Goal: Information Seeking & Learning: Learn about a topic

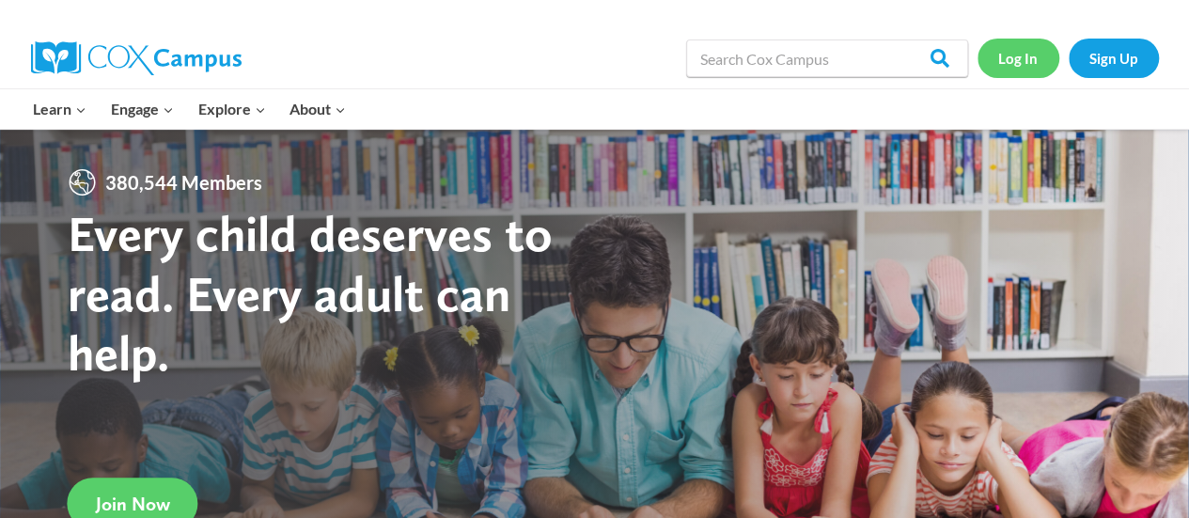
click at [1019, 59] on link "Log In" at bounding box center [1018, 58] width 82 height 39
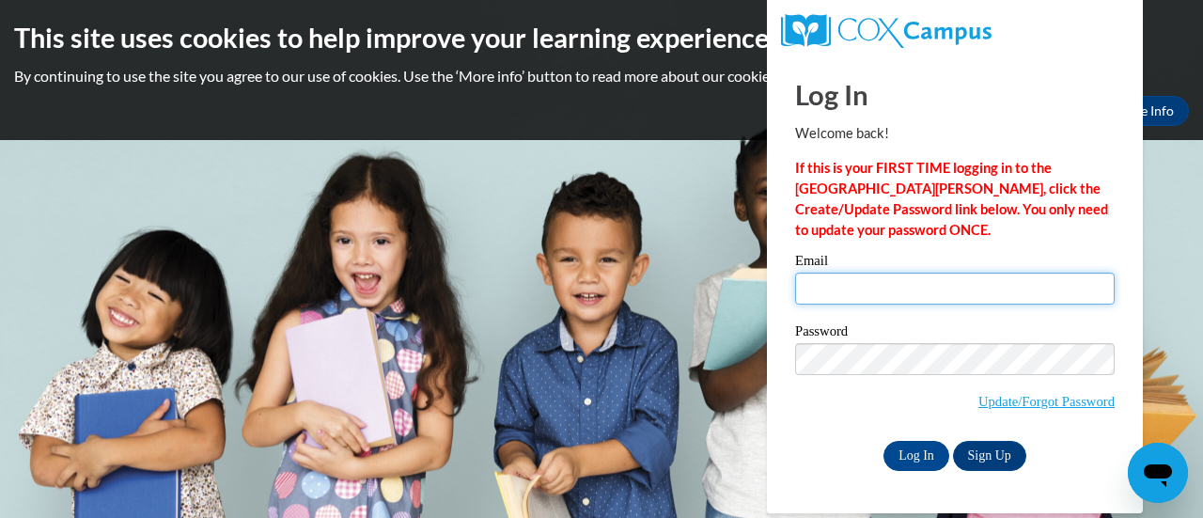
click at [853, 294] on input "Email" at bounding box center [955, 289] width 320 height 32
type input "carrie.bertram@rusd.org"
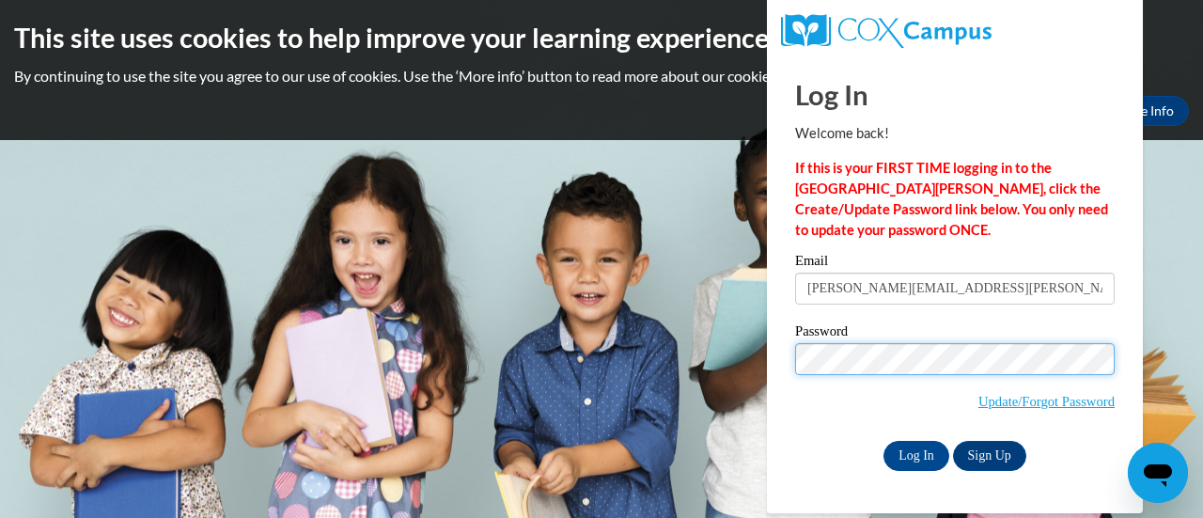
click at [883, 441] on input "Log In" at bounding box center [916, 456] width 66 height 30
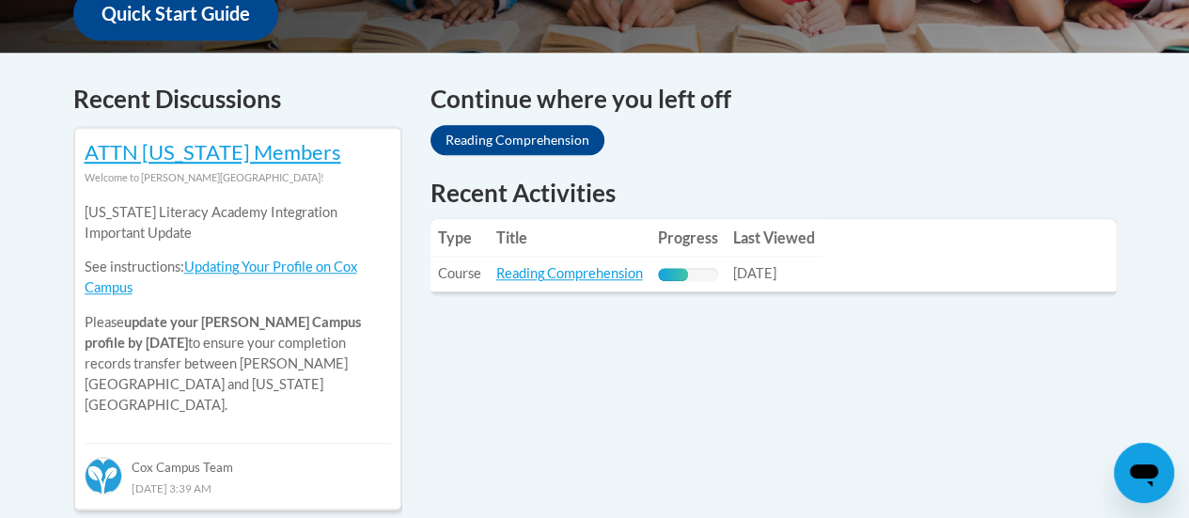
scroll to position [748, 0]
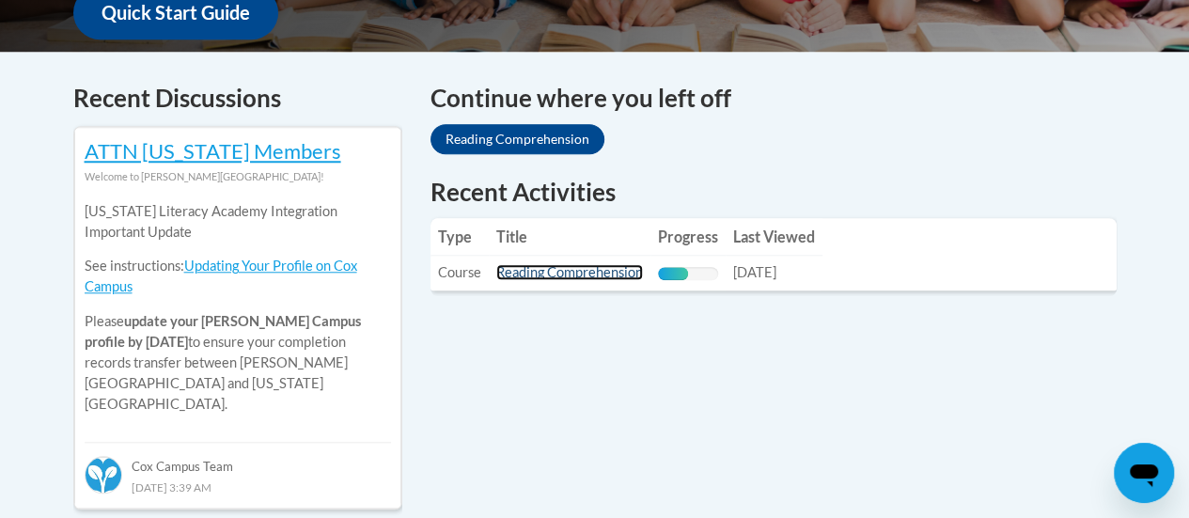
click at [558, 273] on link "Reading Comprehension" at bounding box center [569, 272] width 147 height 16
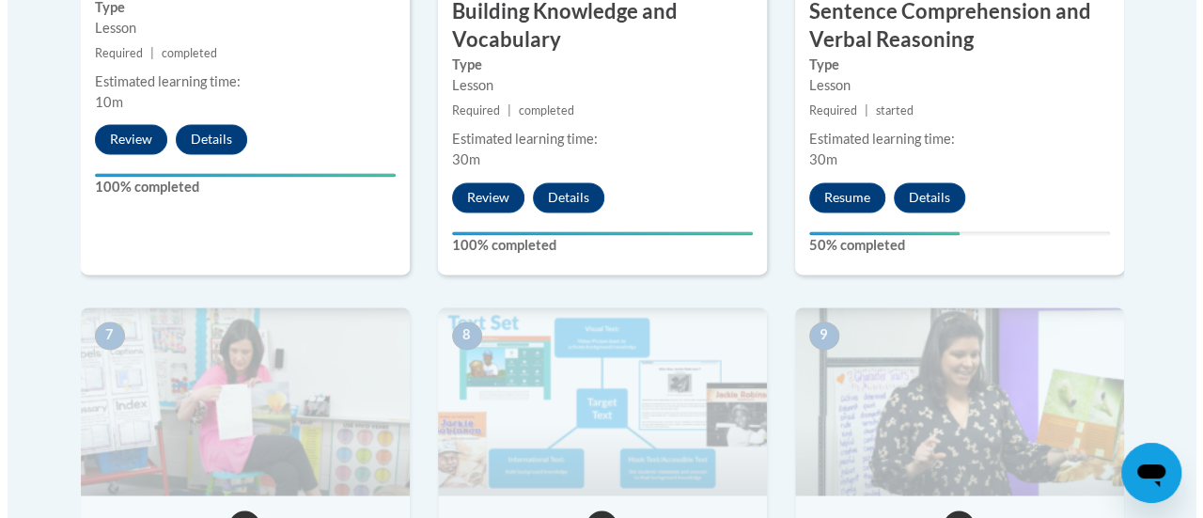
scroll to position [1375, 0]
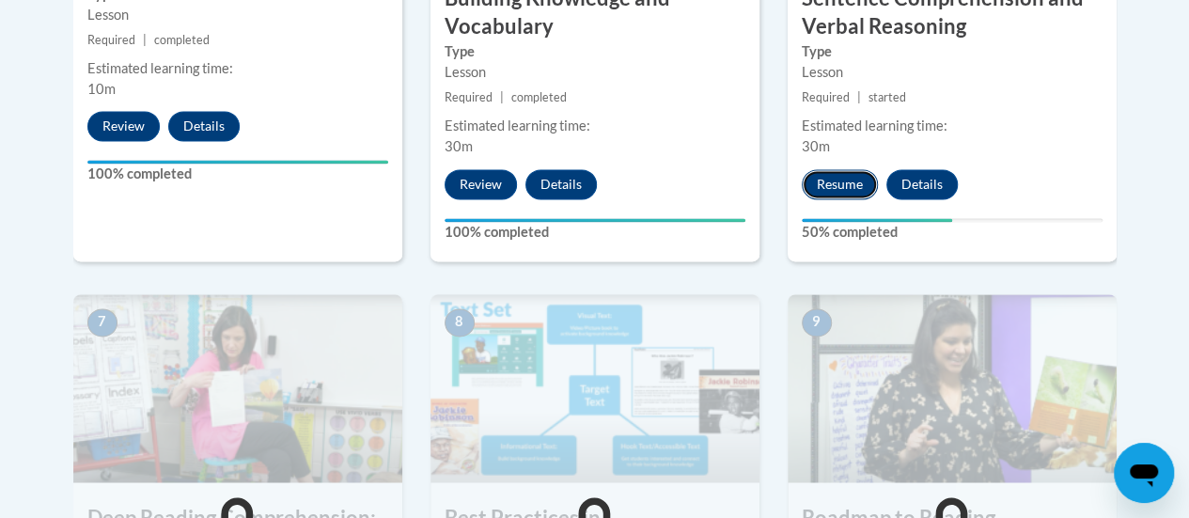
click at [847, 178] on button "Resume" at bounding box center [840, 184] width 76 height 30
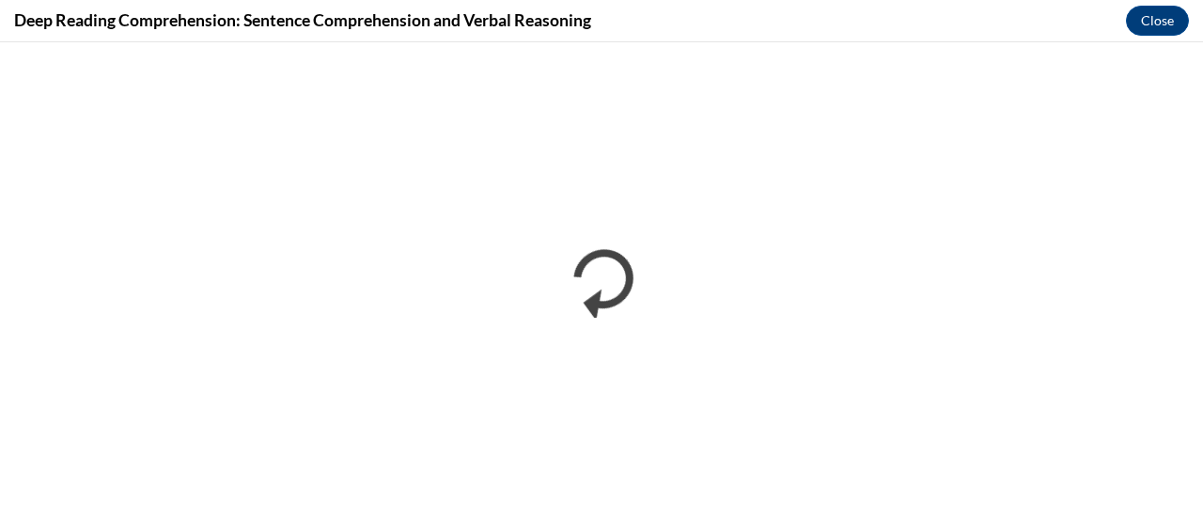
scroll to position [0, 0]
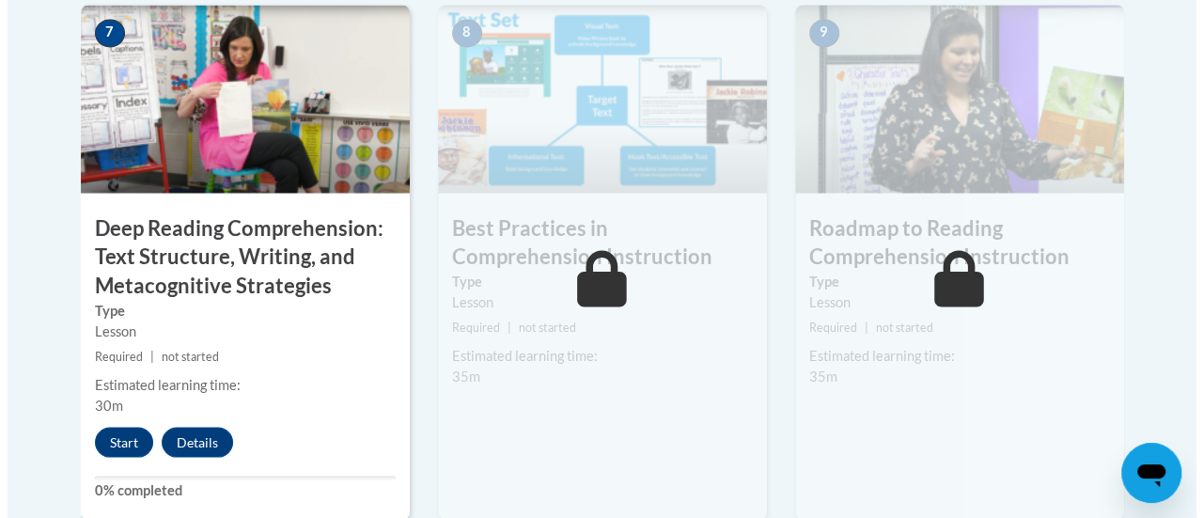
scroll to position [1675, 0]
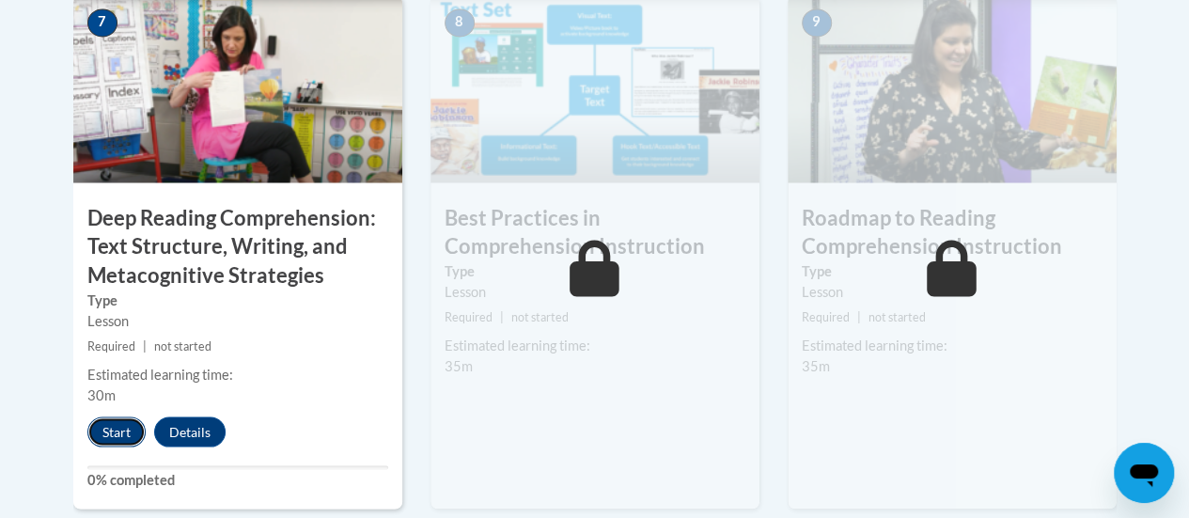
click at [105, 430] on button "Start" at bounding box center [116, 431] width 58 height 30
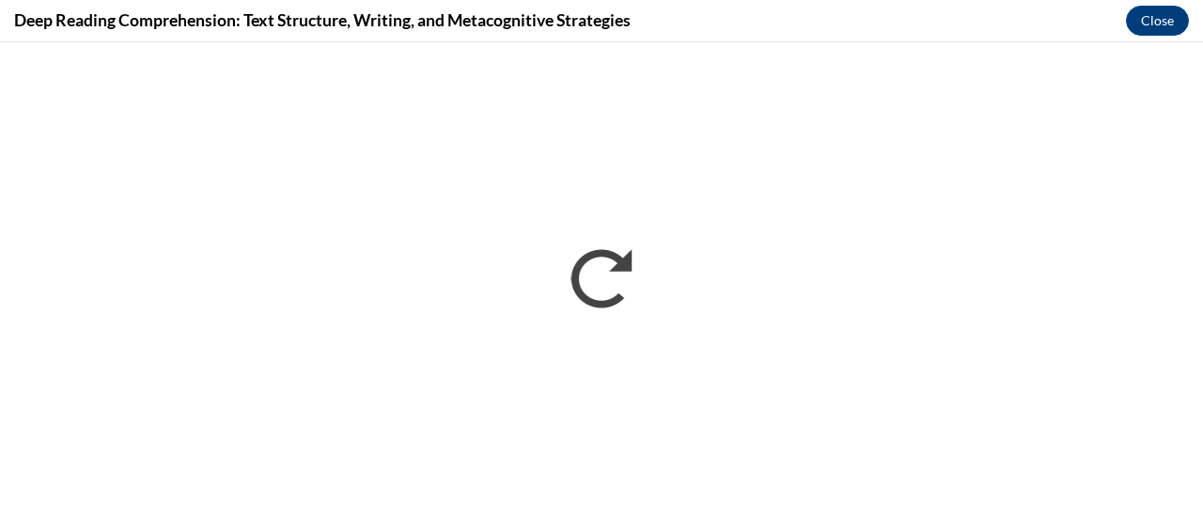
scroll to position [0, 0]
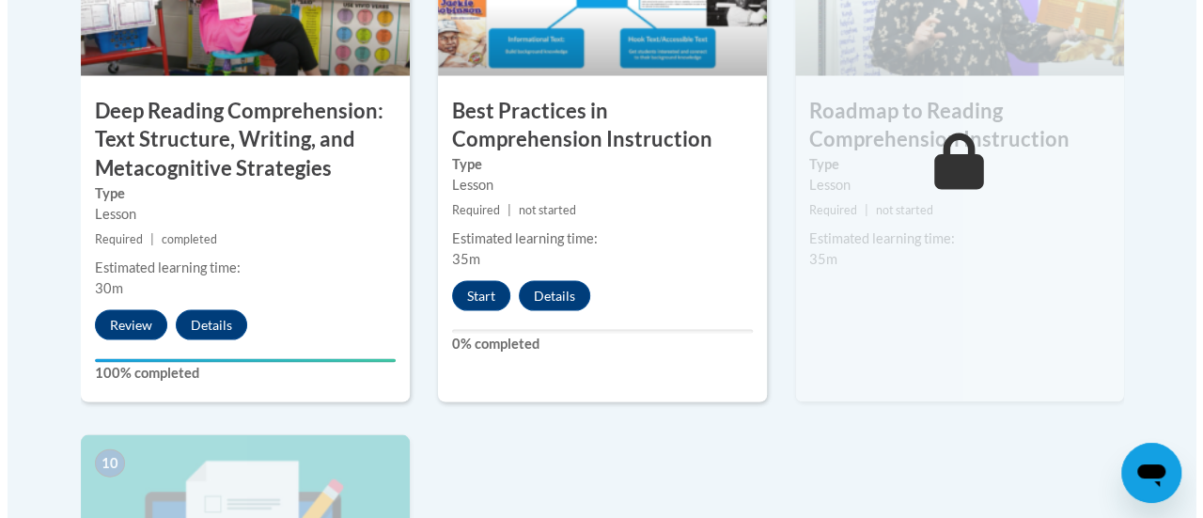
scroll to position [1782, 0]
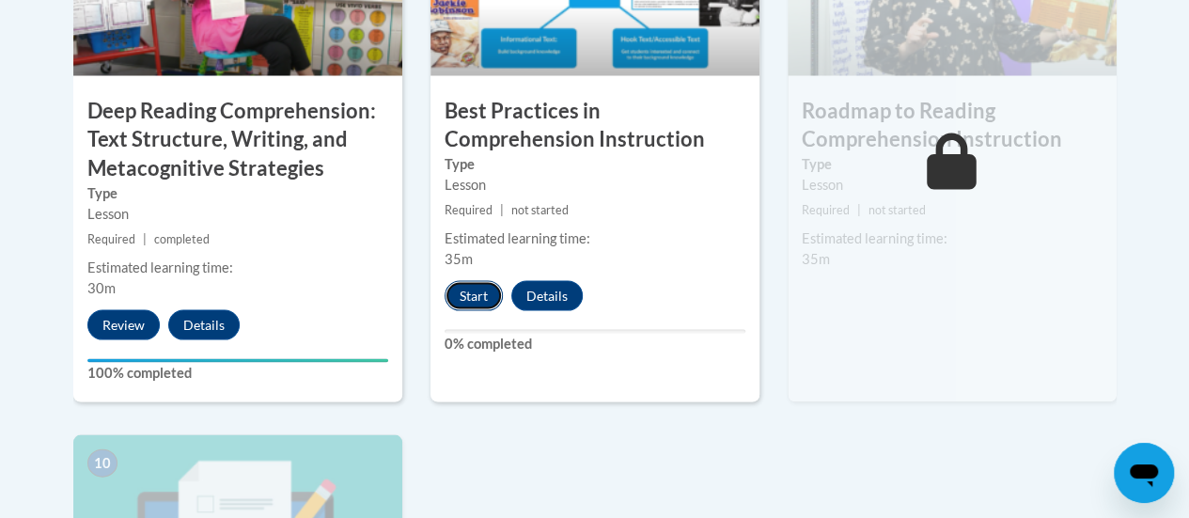
click at [477, 292] on button "Start" at bounding box center [474, 295] width 58 height 30
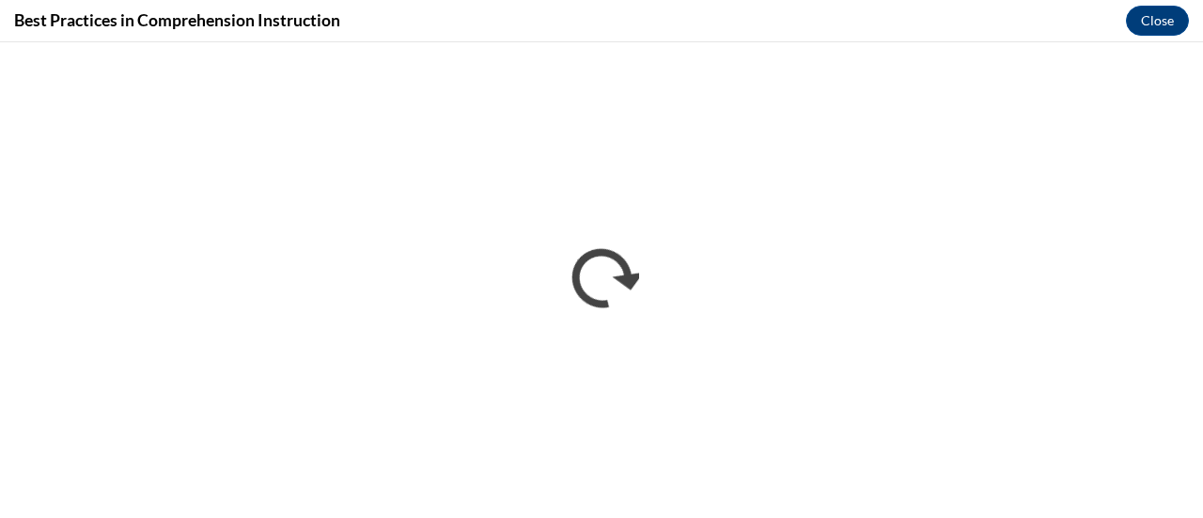
scroll to position [0, 0]
